Goal: Register for event/course

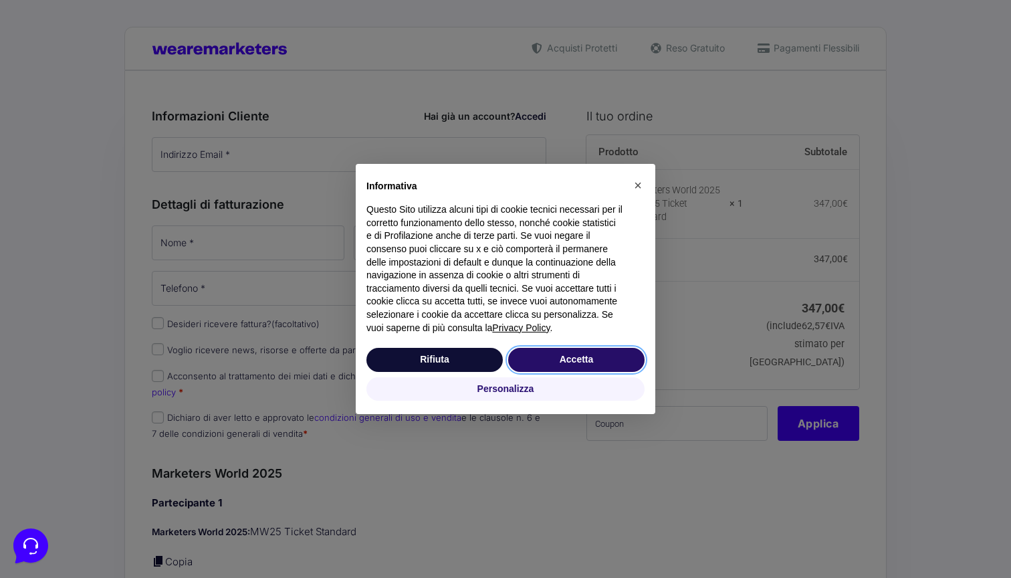
click at [547, 363] on button "Accetta" at bounding box center [576, 360] width 136 height 24
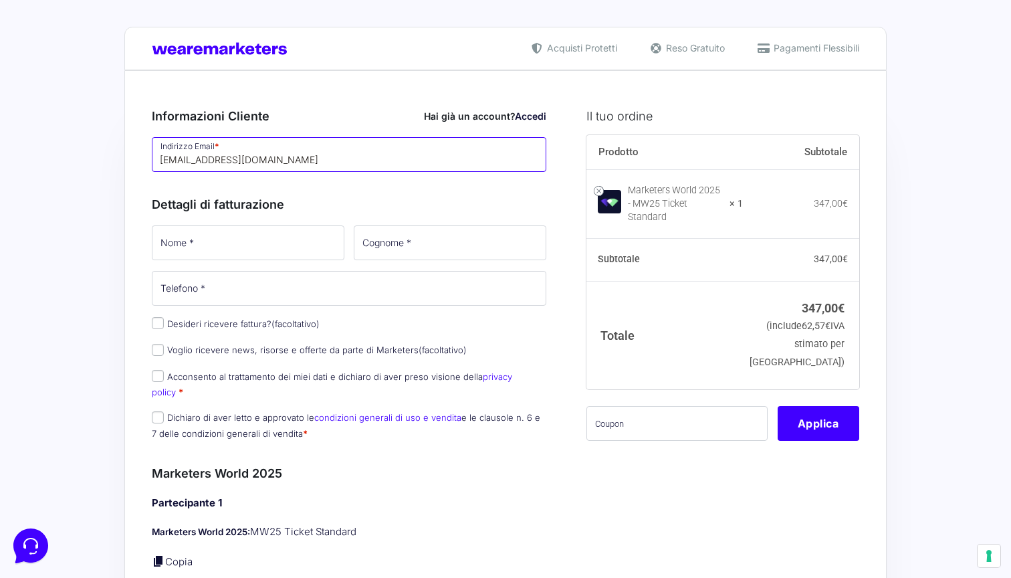
type input "[EMAIL_ADDRESS][DOMAIN_NAME]"
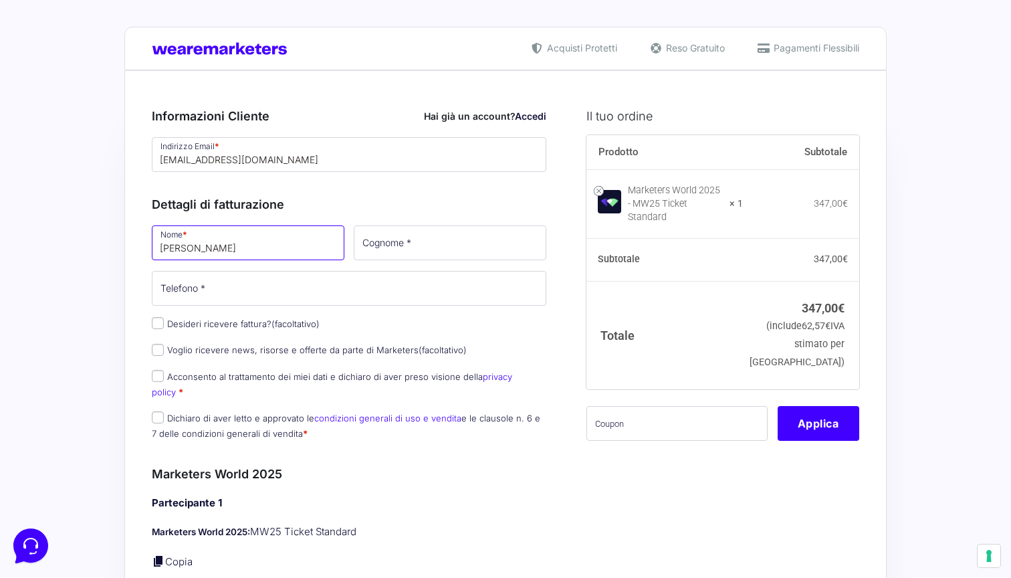
type input "[PERSON_NAME]"
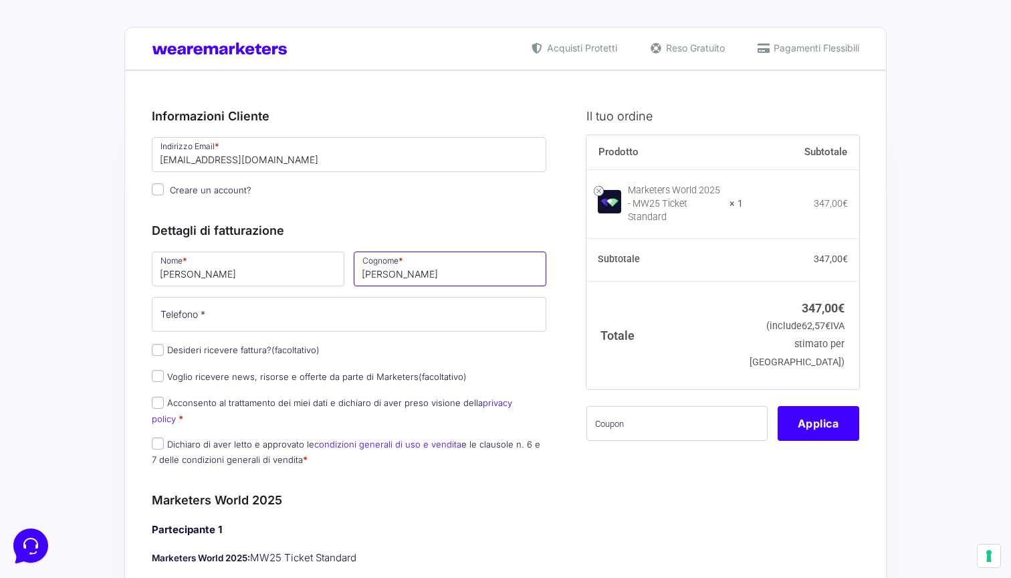
type input "[PERSON_NAME]"
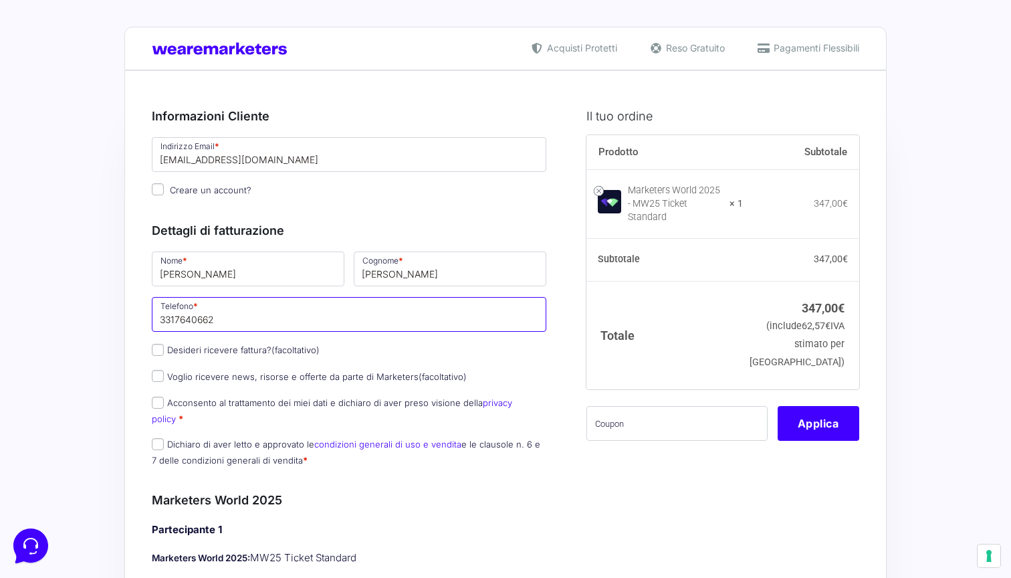
type input "3317640662"
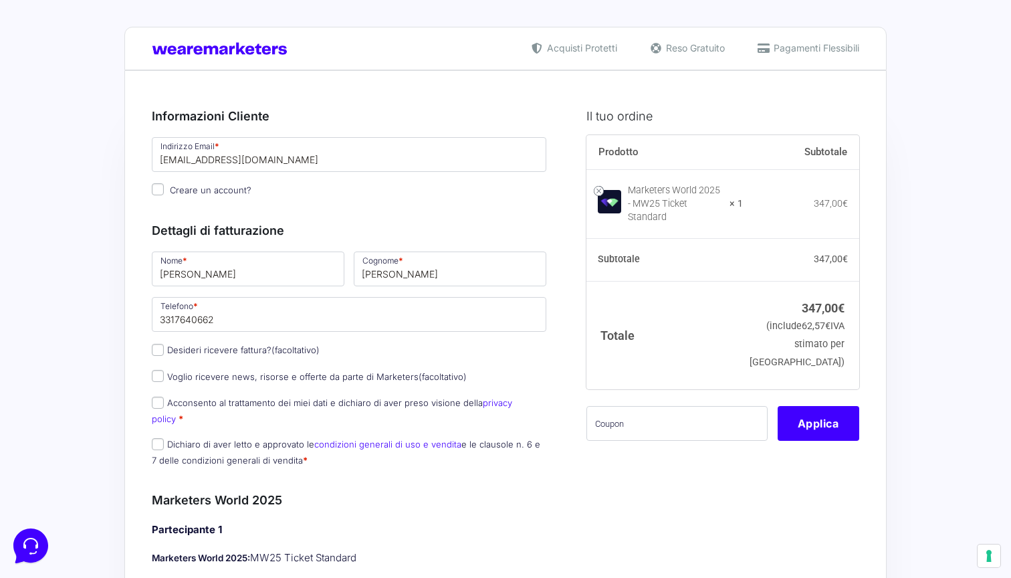
click at [160, 350] on input "Desideri ricevere fattura? (facoltativo)" at bounding box center [158, 350] width 12 height 12
checkbox input "true"
select select "IT"
type input "0000000"
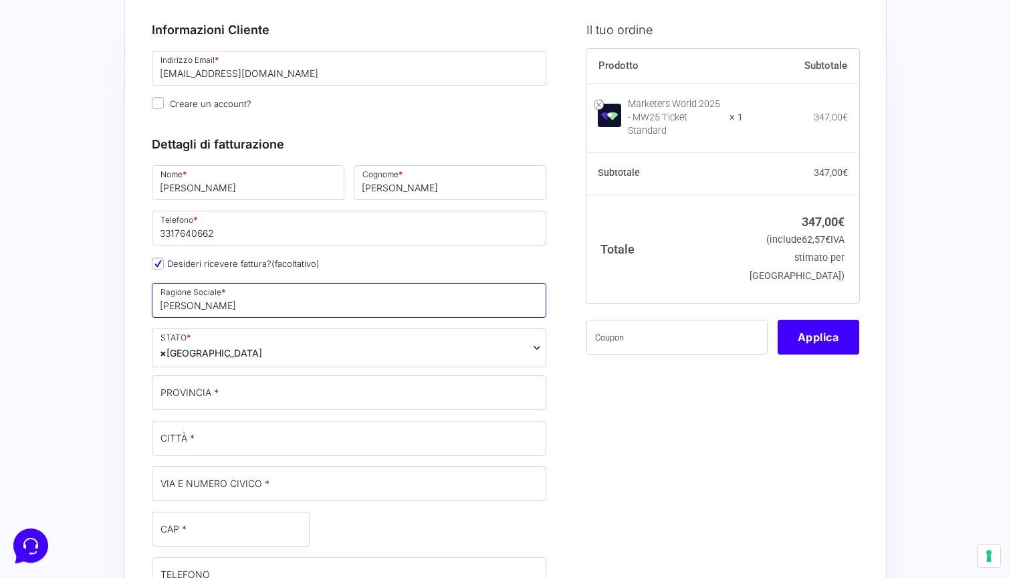
scroll to position [104, 0]
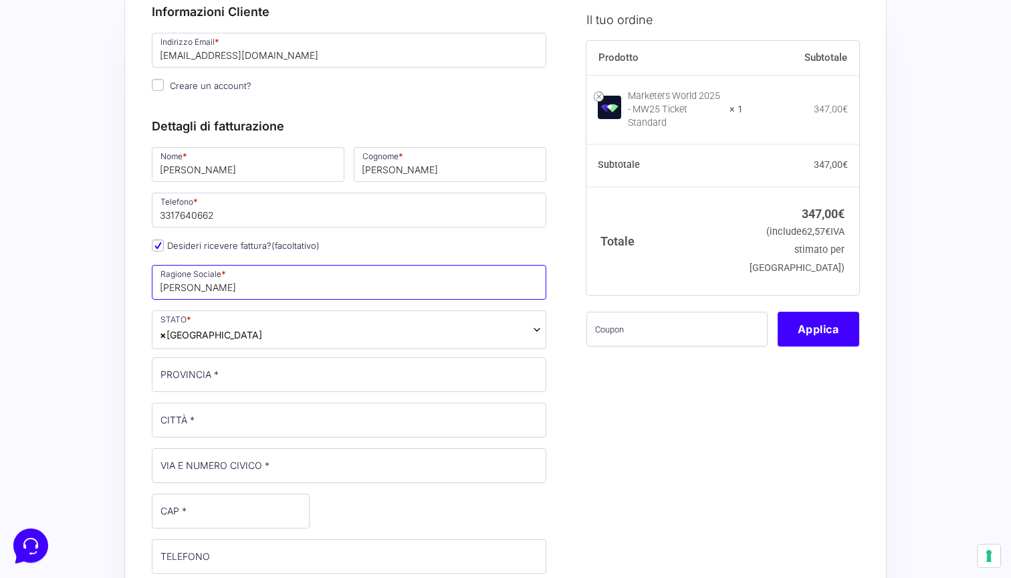
type input "[PERSON_NAME]"
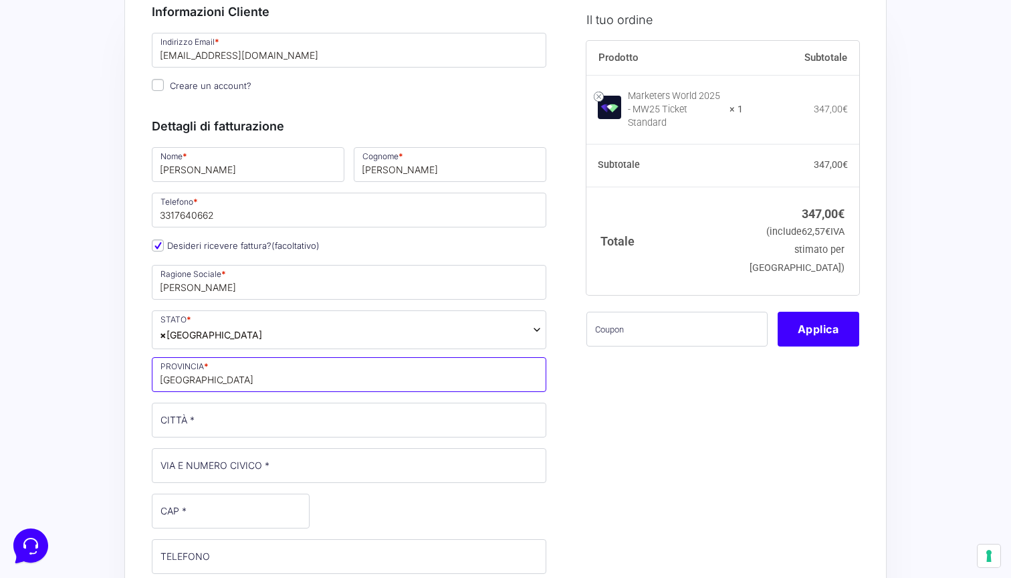
click at [153, 381] on input "roma" at bounding box center [349, 374] width 395 height 35
drag, startPoint x: 190, startPoint y: 377, endPoint x: 130, endPoint y: 377, distance: 60.2
type input "[GEOGRAPHIC_DATA]"
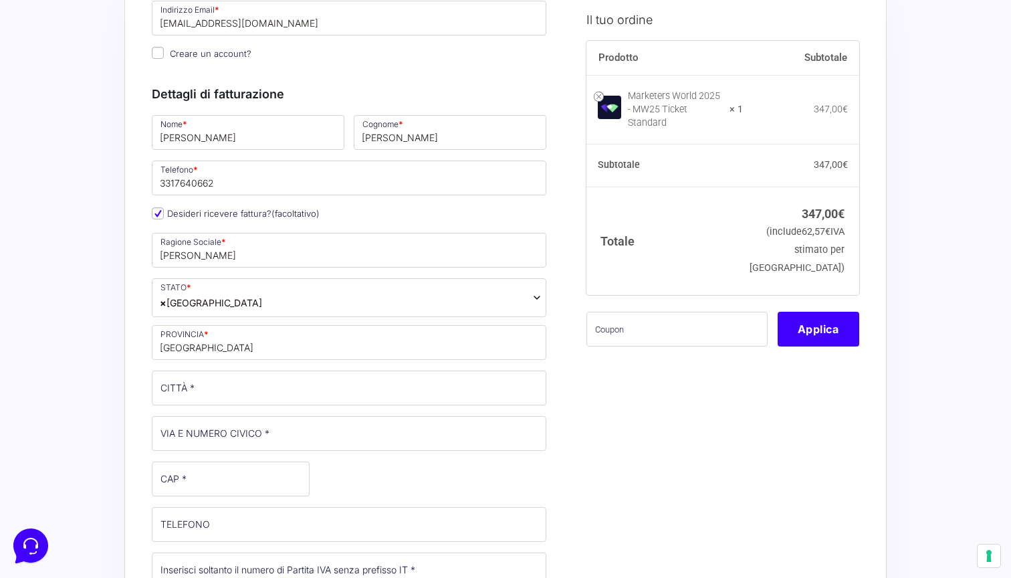
scroll to position [144, 0]
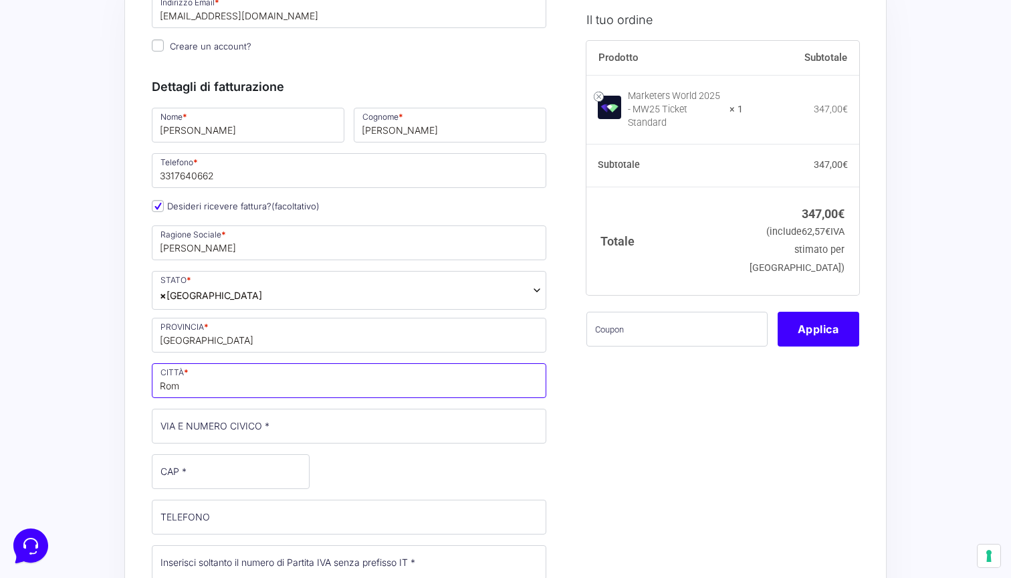
type input "[GEOGRAPHIC_DATA]"
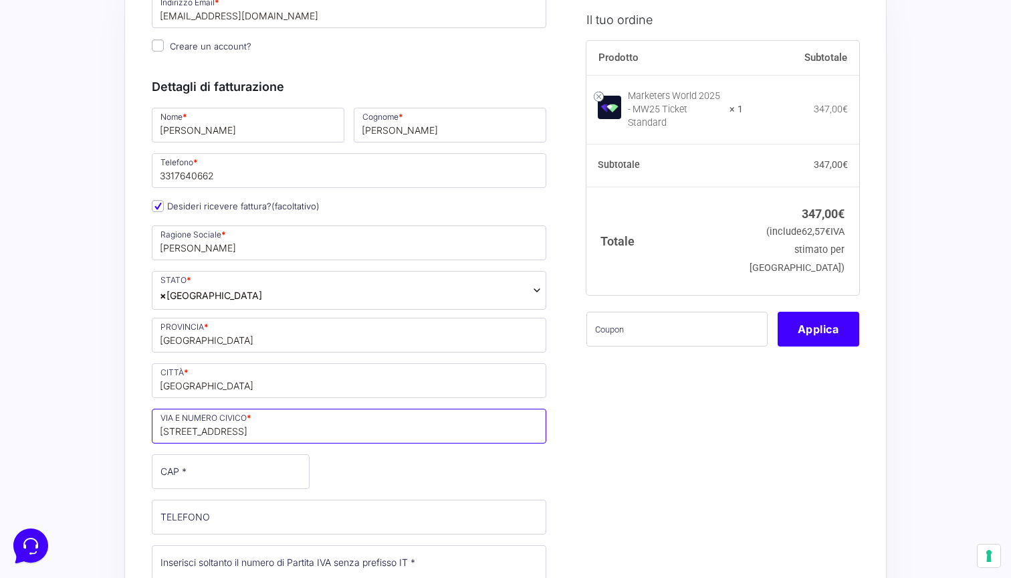
type input "[STREET_ADDRESS]"
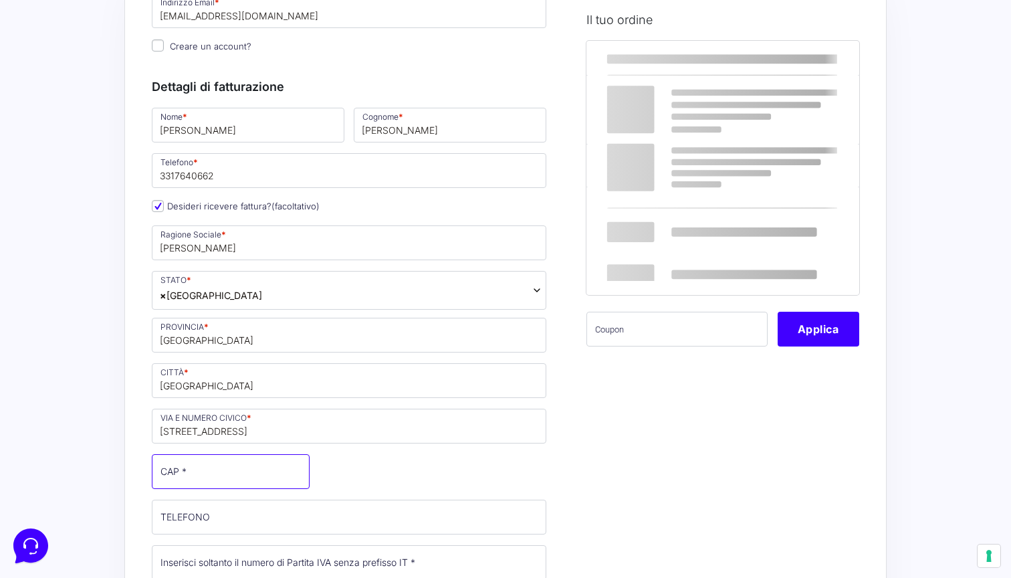
click at [175, 468] on input "CAP *" at bounding box center [231, 471] width 158 height 35
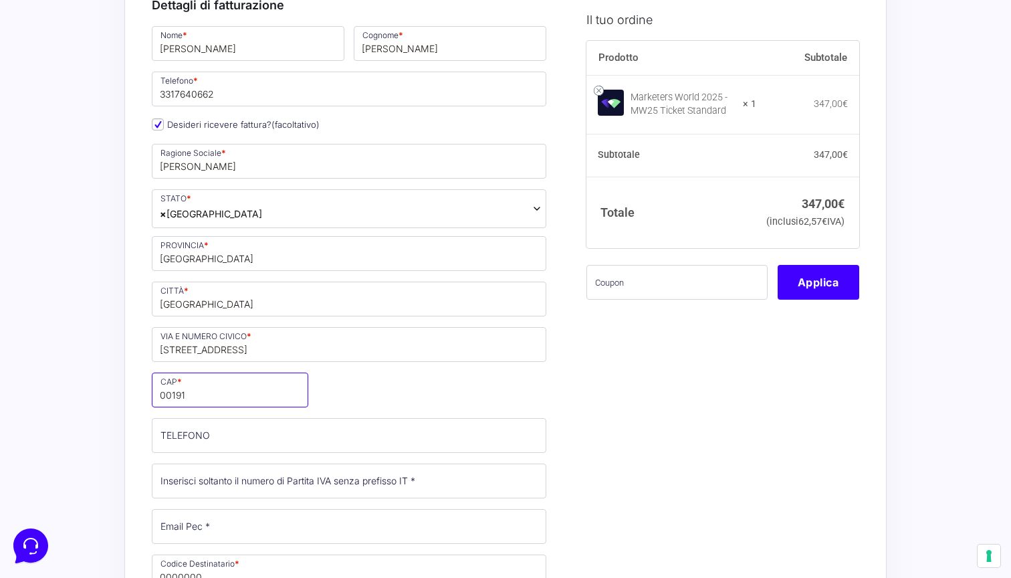
scroll to position [233, 0]
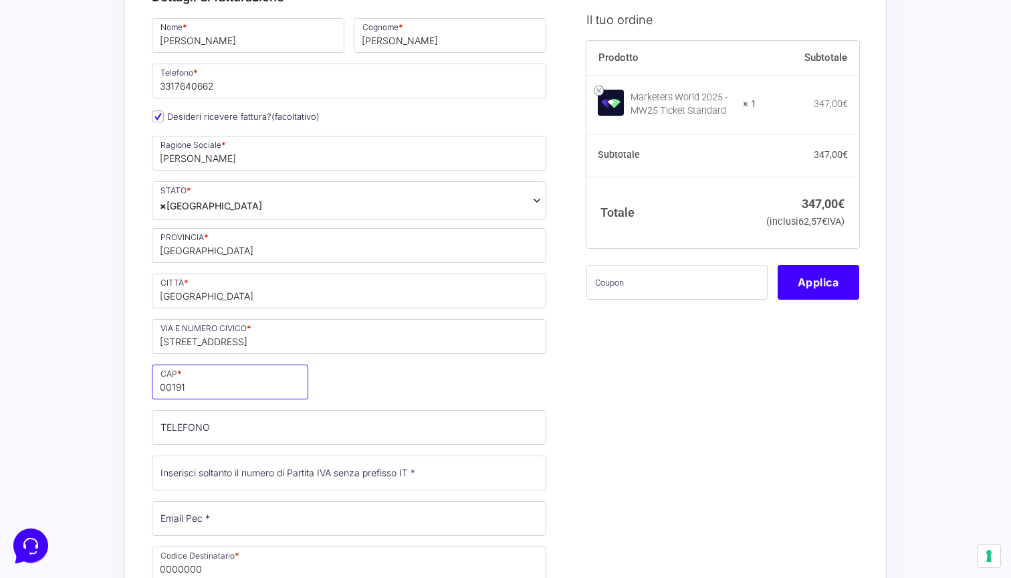
type input "00191"
type input "3317640662"
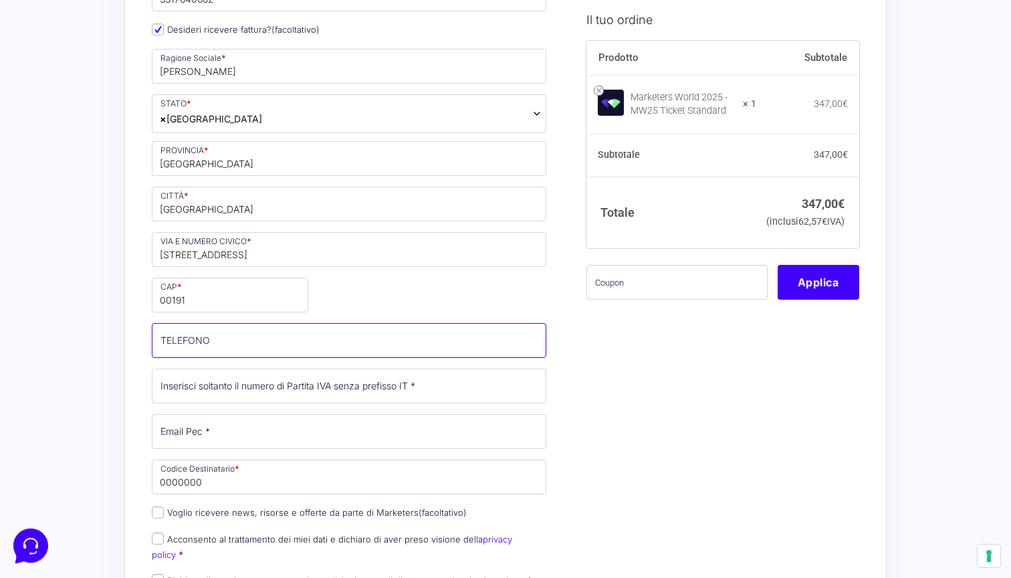
scroll to position [330, 0]
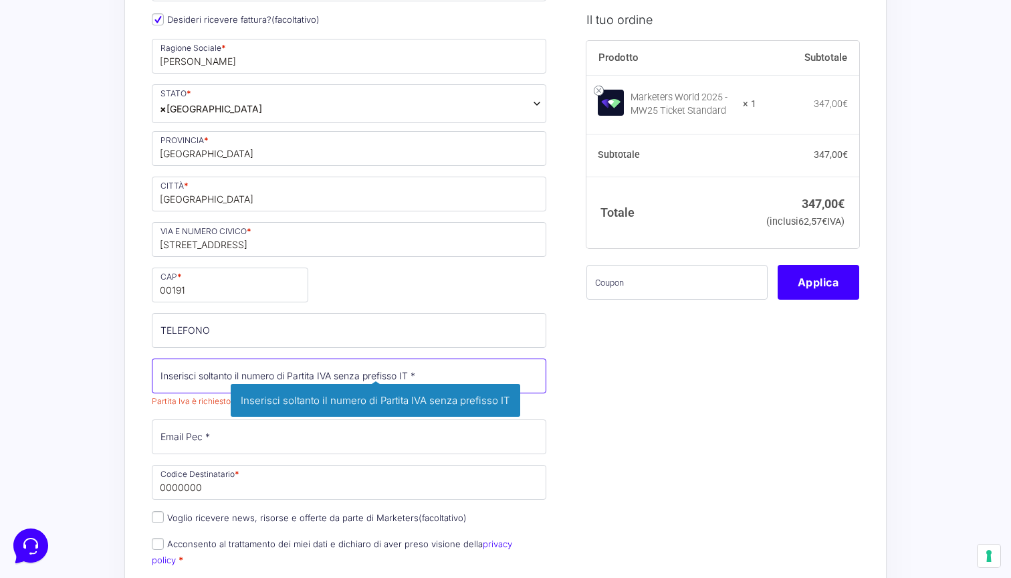
click at [191, 371] on input "Partita Iva *" at bounding box center [349, 376] width 395 height 35
paste input "16134461009"
type input "16134461009"
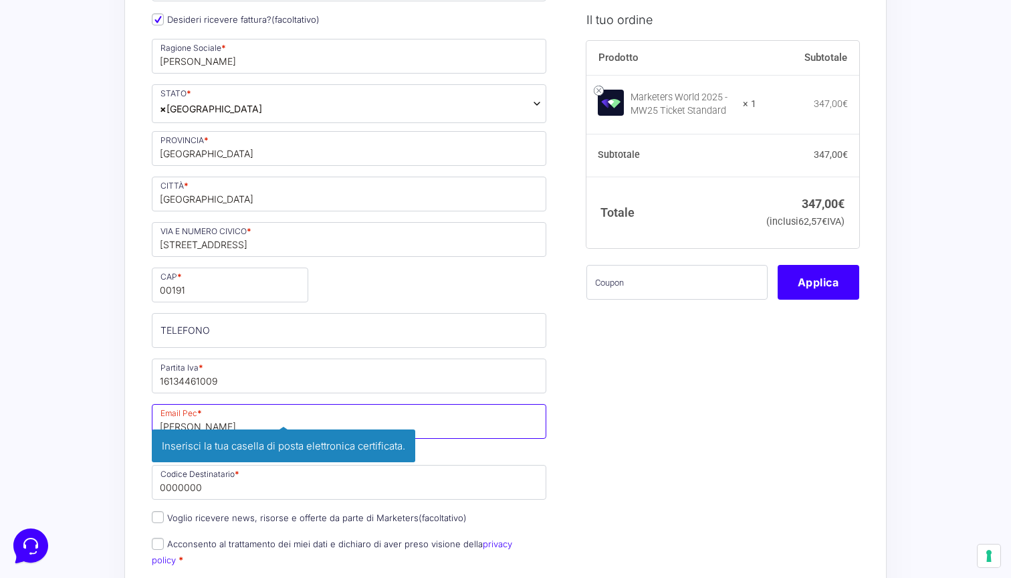
click at [204, 420] on input "giorgio" at bounding box center [349, 421] width 395 height 35
paste input ".gioacchini@pec.it"
type input "[PERSON_NAME][EMAIL_ADDRESS][DOMAIN_NAME]"
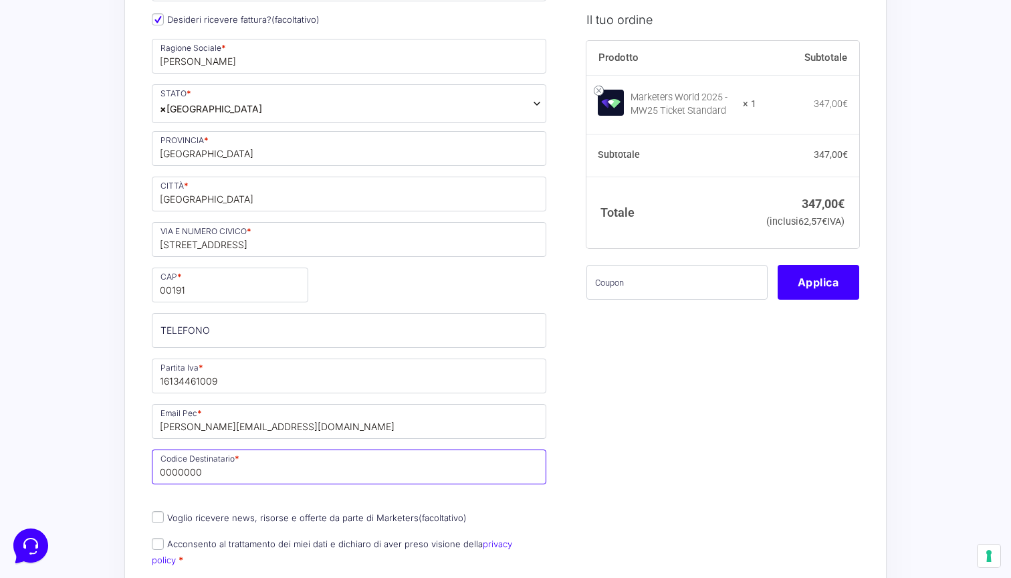
click at [176, 471] on input "0000000" at bounding box center [349, 467] width 395 height 35
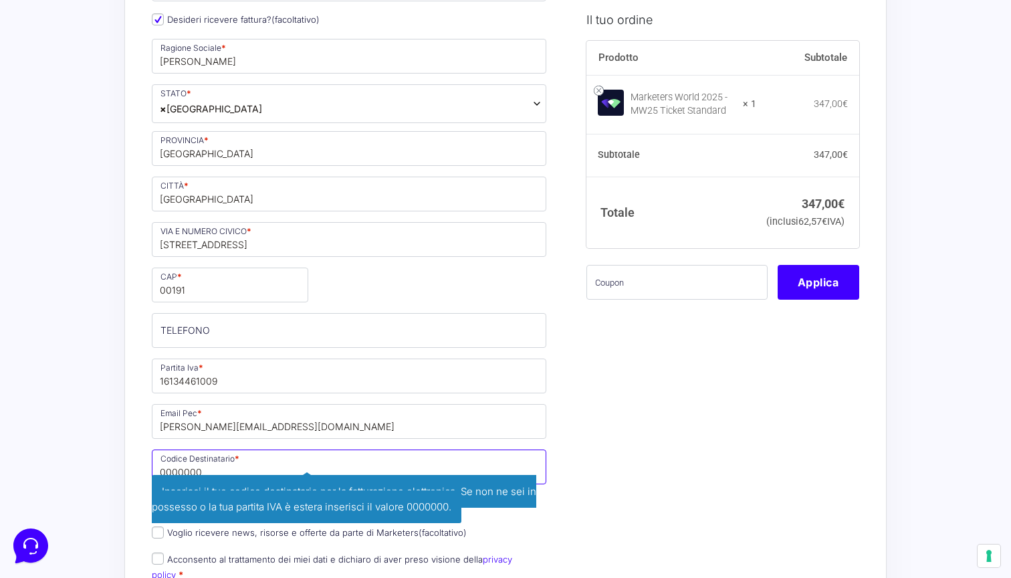
paste input "SZLUBAI"
type input "SZLUBAI"
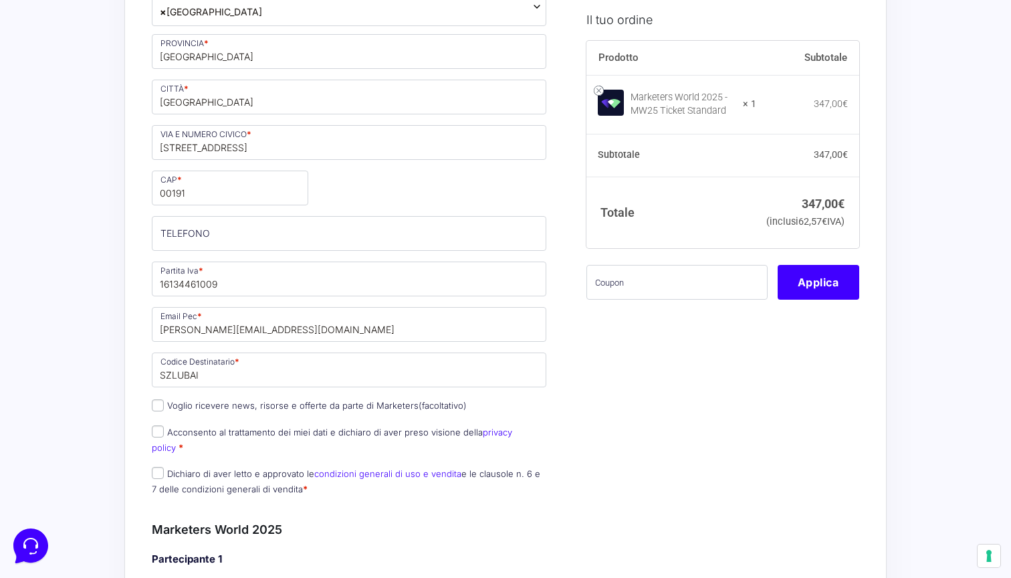
scroll to position [427, 0]
click at [159, 431] on input "Acconsento al trattamento dei miei dati e dichiaro di aver preso visione della …" at bounding box center [158, 431] width 12 height 12
checkbox input "true"
click at [160, 467] on input "Dichiaro di aver letto e approvato le condizioni generali di uso e vendita e le…" at bounding box center [158, 473] width 12 height 12
checkbox input "true"
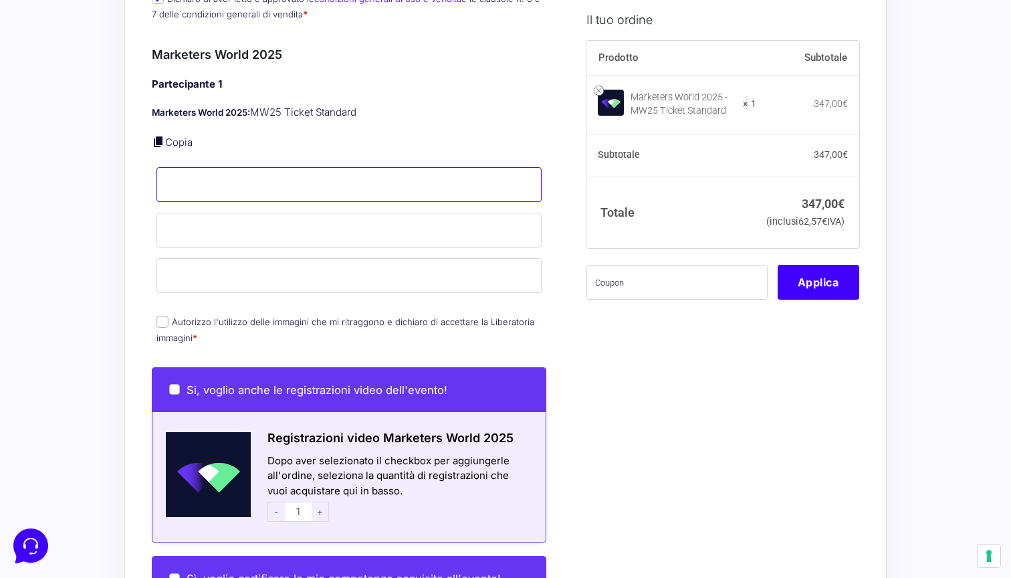
scroll to position [934, 0]
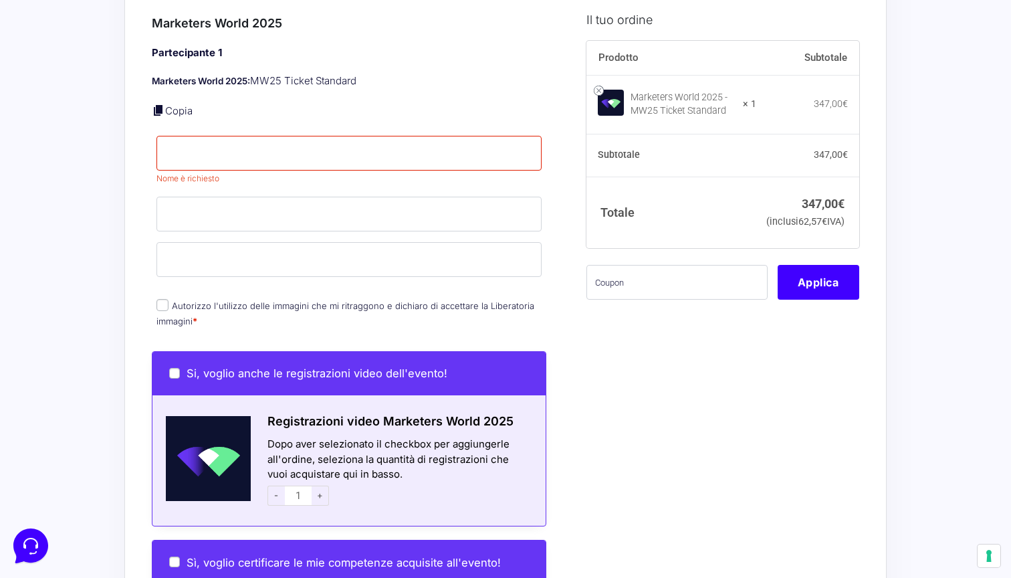
click at [74, 217] on div "Acquisti Protetti Reso Gratuito Pagamenti Flessibili Riepilogo Ordine 347,00 € …" at bounding box center [505, 164] width 1011 height 2197
click at [179, 147] on input "Nome *" at bounding box center [349, 153] width 385 height 35
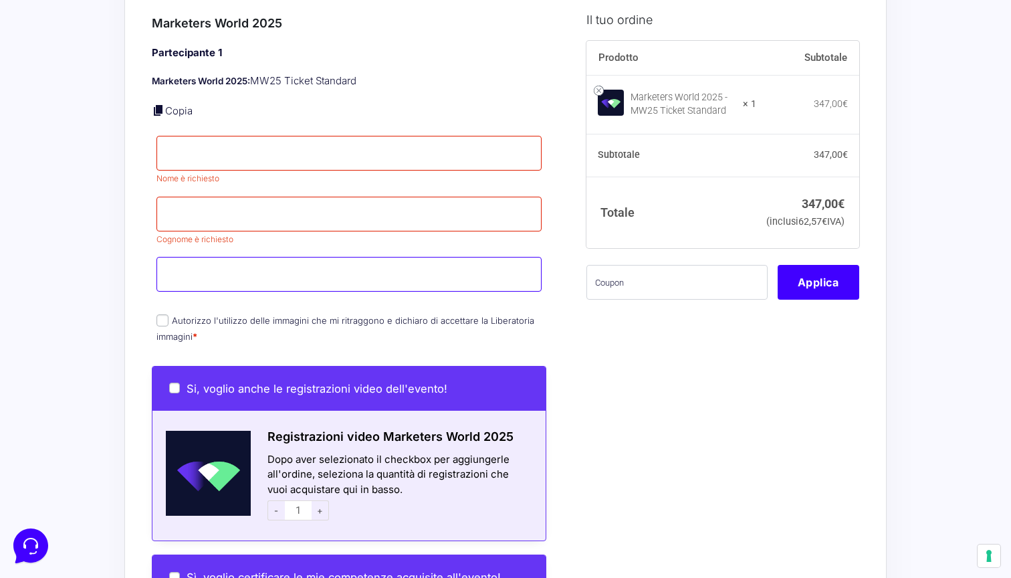
click at [189, 257] on input "Email *" at bounding box center [349, 274] width 385 height 35
click at [90, 248] on div "Acquisti Protetti Reso Gratuito Pagamenti Flessibili Riepilogo Ordine 347,00 € …" at bounding box center [505, 172] width 1011 height 2212
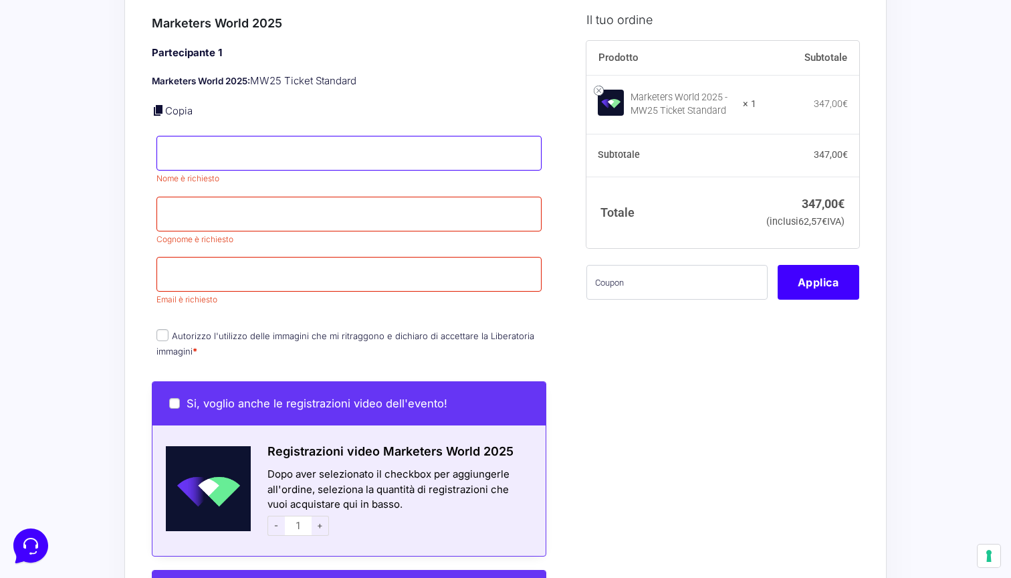
click at [179, 141] on input "Nome *" at bounding box center [349, 153] width 385 height 35
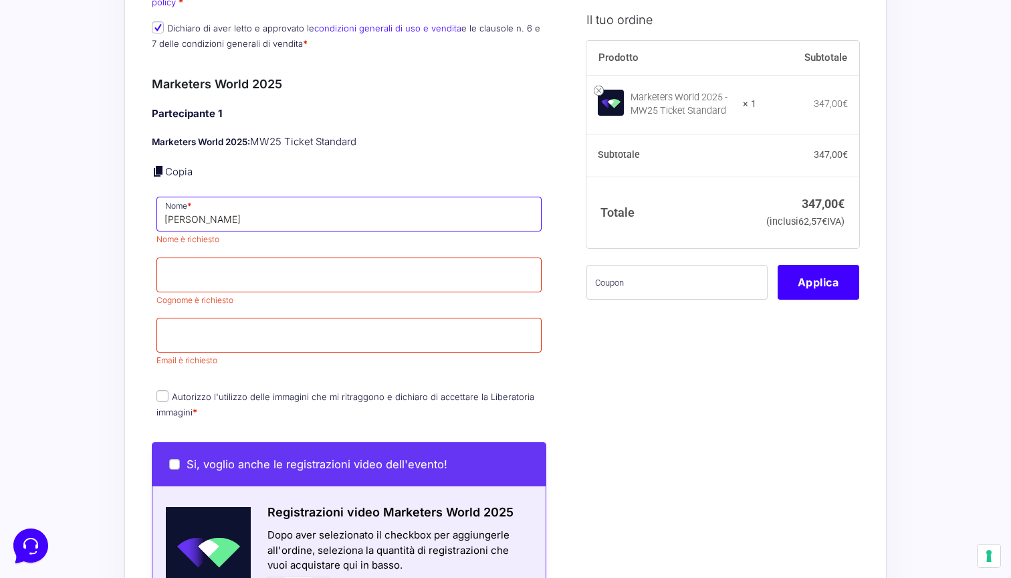
type input "Giorgio"
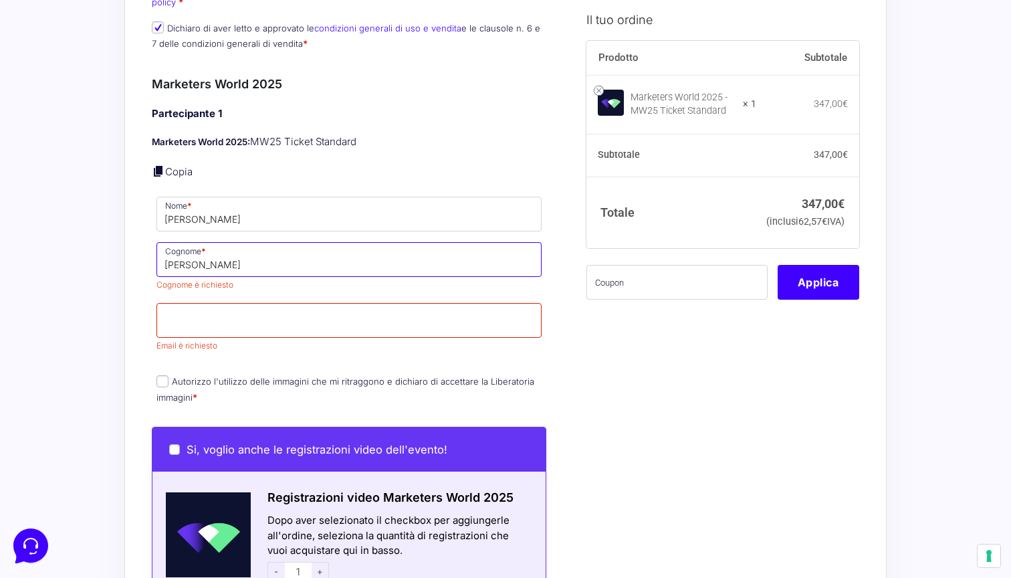
type input "Gioacchini"
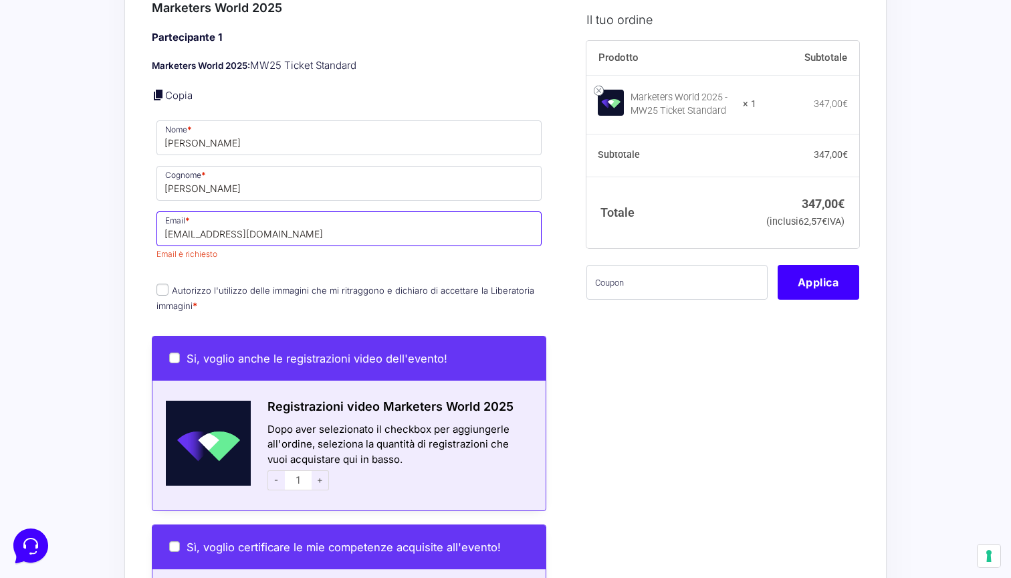
scroll to position [949, 0]
type input "[EMAIL_ADDRESS][DOMAIN_NAME]"
click at [164, 285] on label "Autorizzo l'utilizzo delle immagini che mi ritraggono e dichiaro di accettare l…" at bounding box center [346, 298] width 378 height 26
click at [164, 284] on input "Autorizzo l'utilizzo delle immagini che mi ritraggono e dichiaro di accettare l…" at bounding box center [163, 290] width 12 height 12
checkbox input "true"
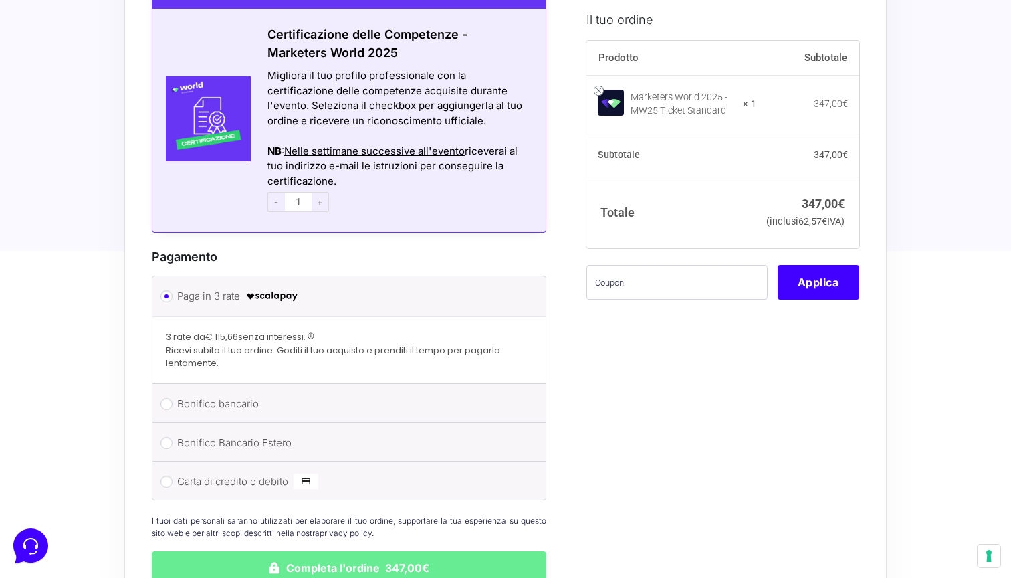
scroll to position [1549, 0]
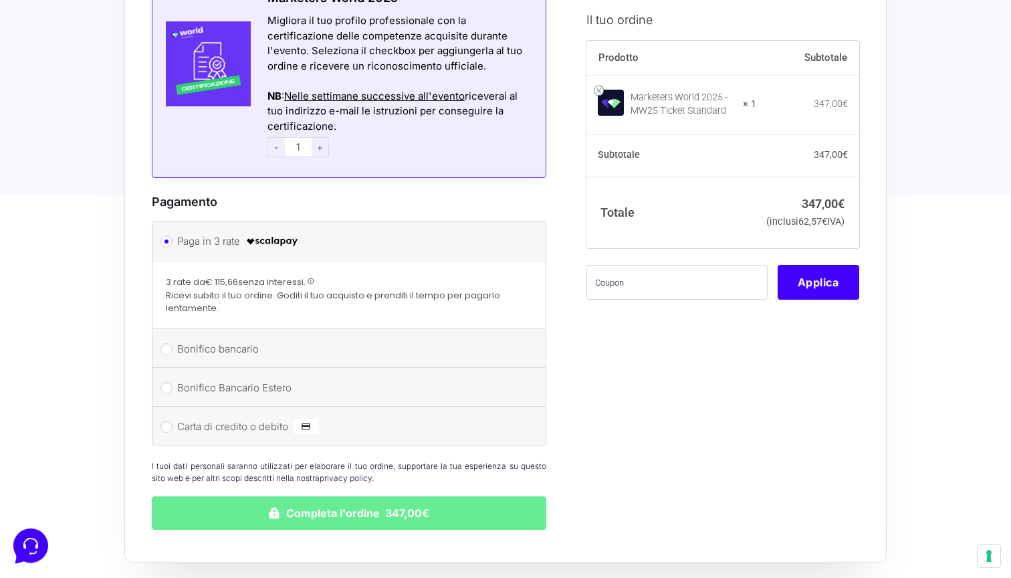
click at [165, 421] on input "Carta di credito o debito" at bounding box center [167, 427] width 12 height 12
radio input "true"
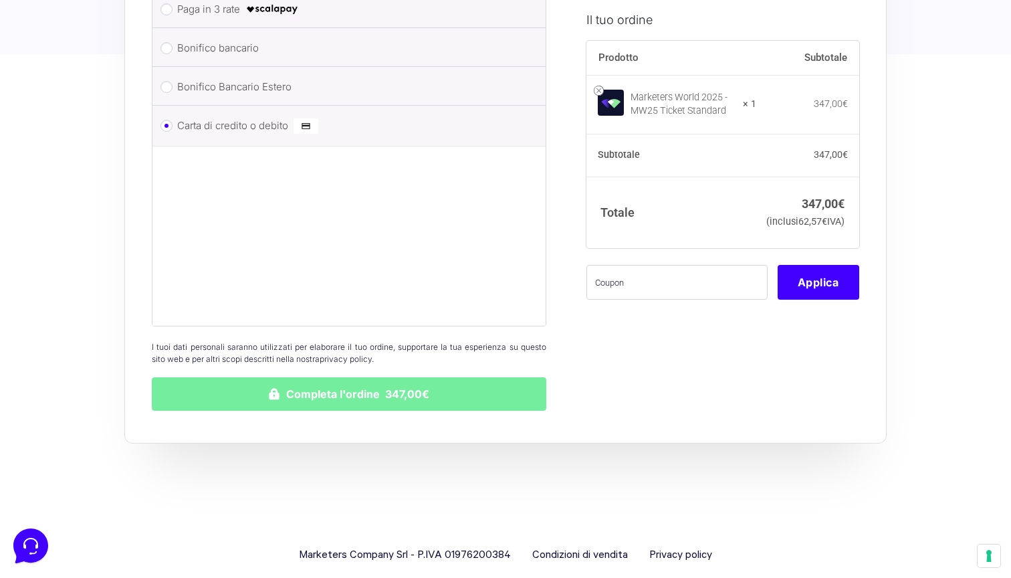
scroll to position [1781, 0]
click at [211, 378] on button "Completa l'ordine 347,00€" at bounding box center [349, 394] width 395 height 33
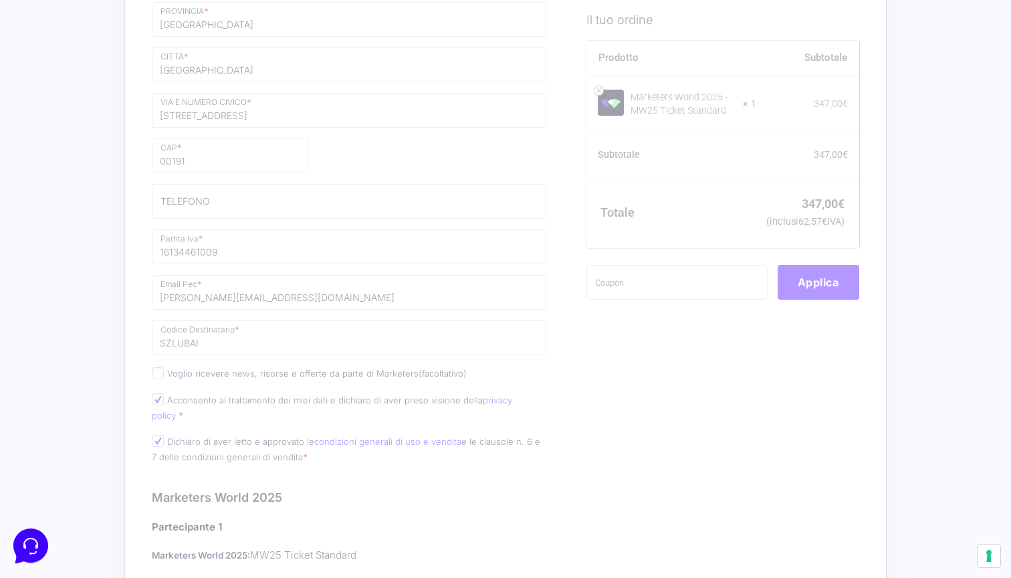
scroll to position [987, 0]
